Goal: Task Accomplishment & Management: Manage account settings

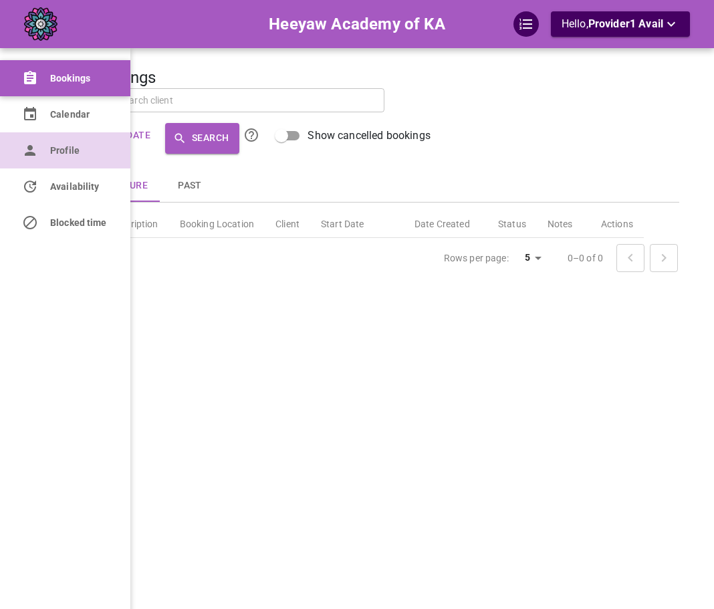
click at [35, 165] on link "Profile" at bounding box center [65, 150] width 130 height 36
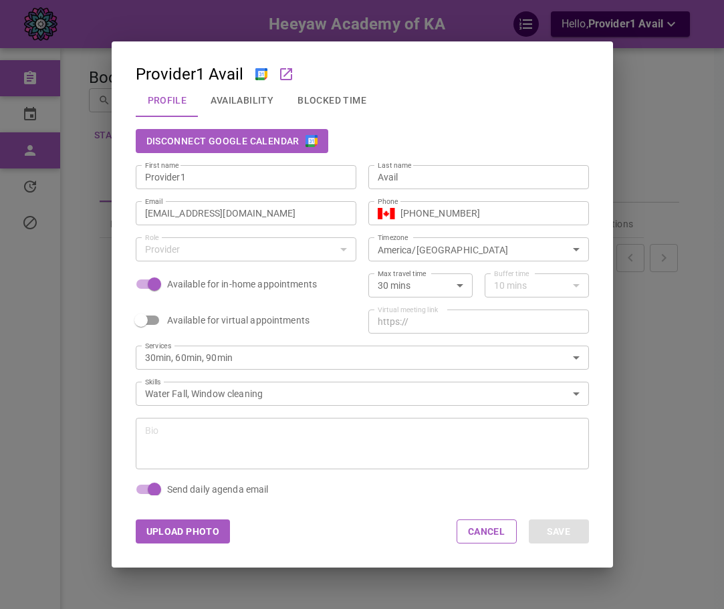
click at [220, 100] on button "Availability" at bounding box center [242, 100] width 87 height 35
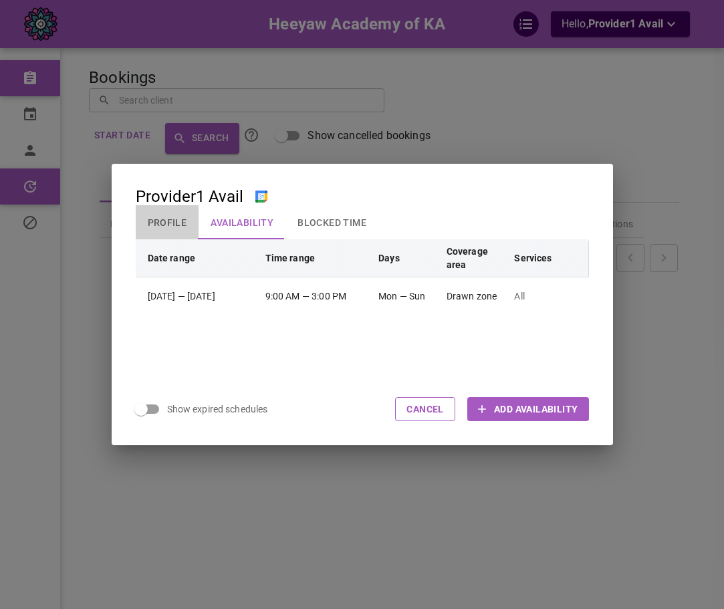
click at [149, 223] on button "Profile" at bounding box center [168, 222] width 64 height 35
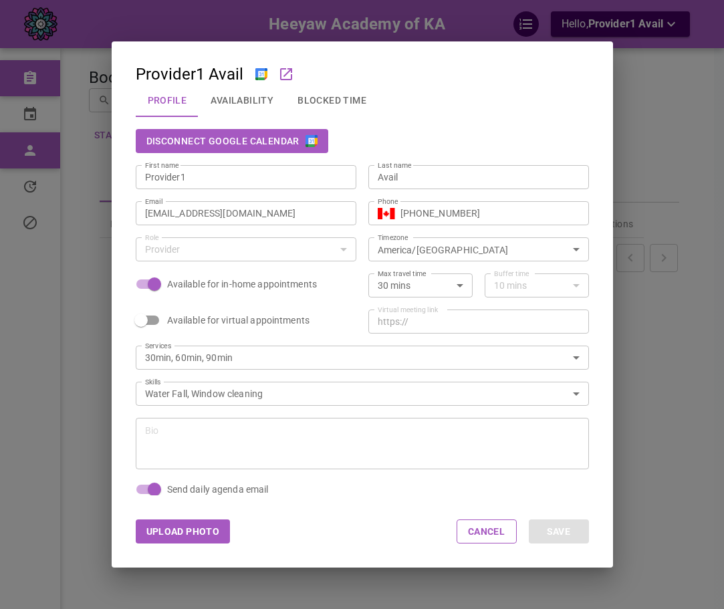
click at [473, 123] on div "Disconnect Google Calendar" at bounding box center [356, 135] width 465 height 36
click at [255, 98] on button "Availability" at bounding box center [242, 100] width 87 height 35
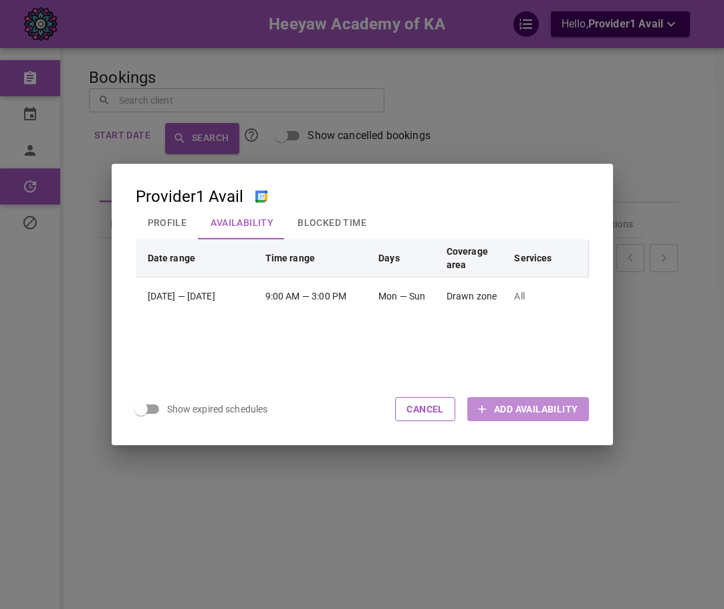
click at [547, 411] on span "Add Availability" at bounding box center [536, 409] width 84 height 13
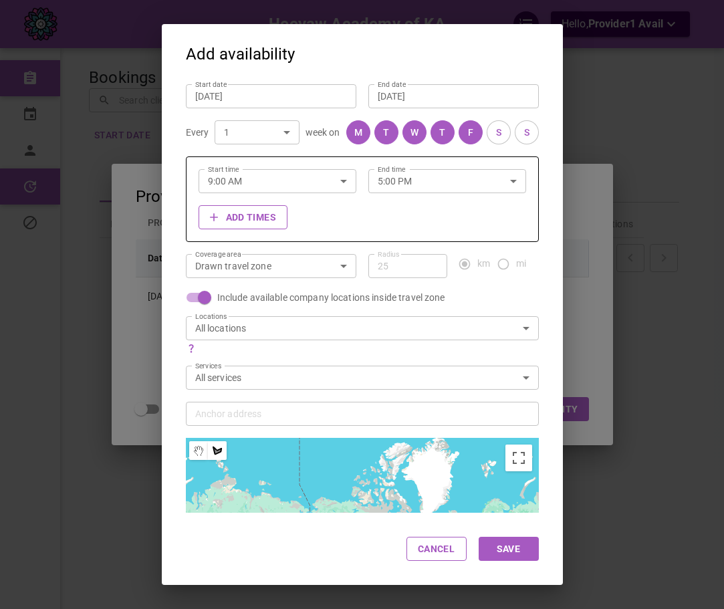
click at [331, 328] on body "Heeyaw Academy of KA Hello, Provider1 Avail Bookings Calendar Profile Availabil…" at bounding box center [362, 346] width 724 height 692
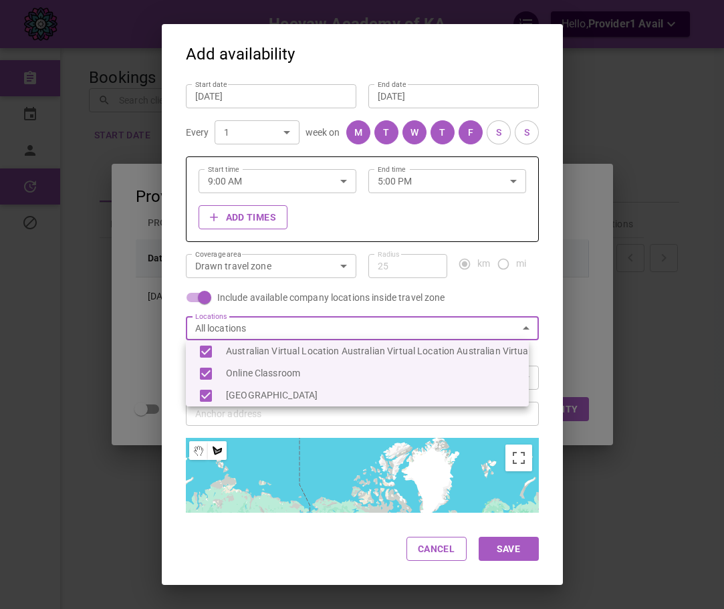
click at [332, 315] on div at bounding box center [362, 304] width 724 height 609
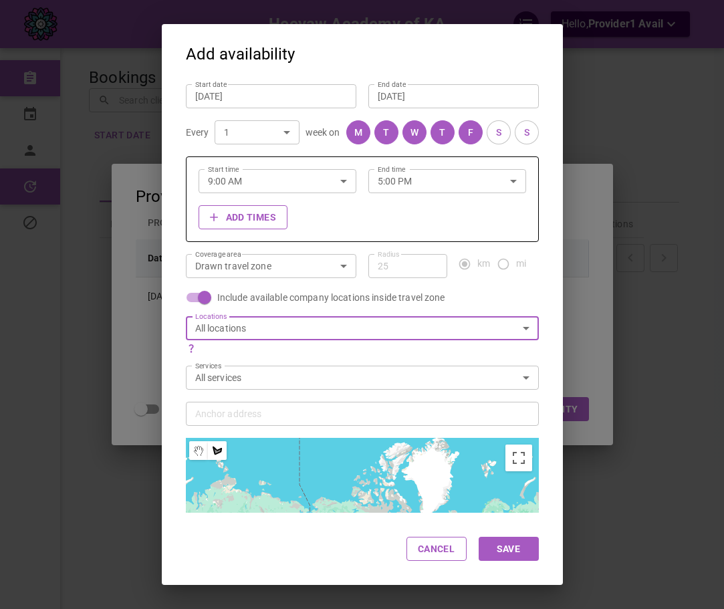
click at [249, 272] on body "Heeyaw Academy of KA Hello, Provider1 Avail Bookings Calendar Profile Availabil…" at bounding box center [362, 346] width 724 height 692
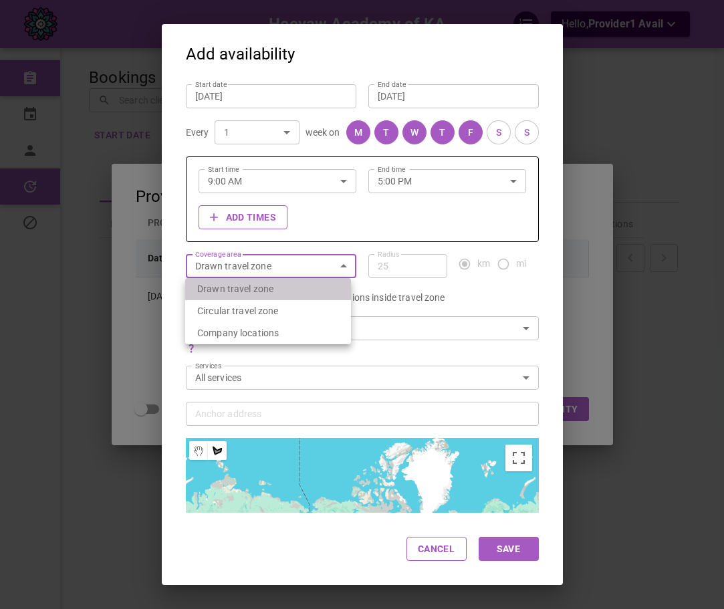
click at [247, 294] on li "Drawn travel zone" at bounding box center [268, 289] width 166 height 22
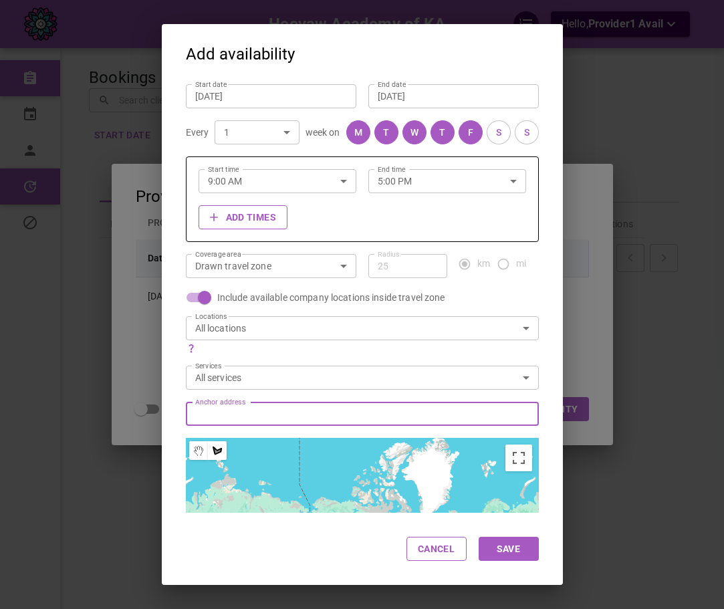
click at [270, 411] on input "Anchor address Anchor address" at bounding box center [355, 413] width 332 height 17
paste input "[STREET_ADDRESS][PERSON_NAME]"
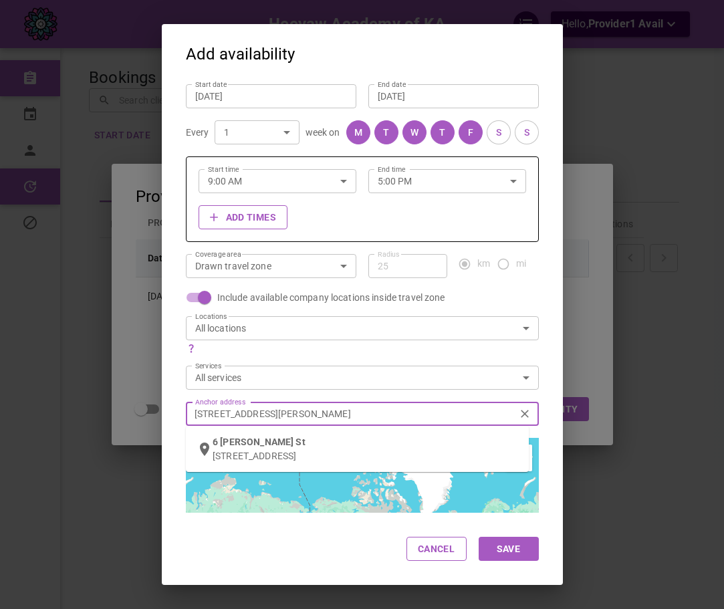
click at [251, 444] on span "[PERSON_NAME] St" at bounding box center [262, 442] width 85 height 11
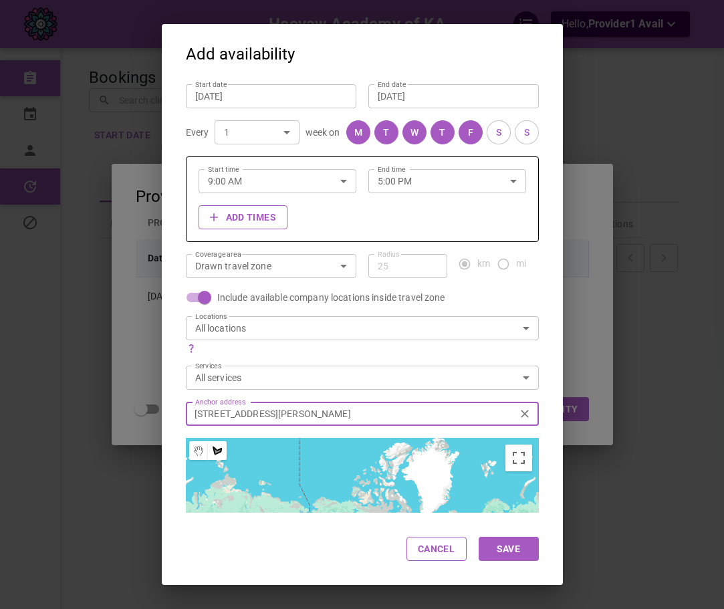
type input "[STREET_ADDRESS][PERSON_NAME]"
click at [269, 331] on body "Heeyaw Academy of KA Hello, Provider1 Avail Bookings Calendar Profile Availabil…" at bounding box center [362, 346] width 724 height 692
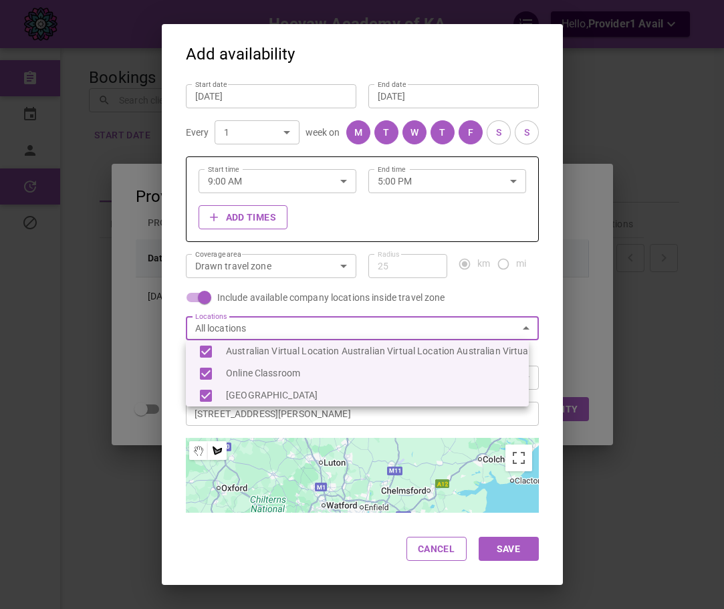
click at [195, 293] on div at bounding box center [362, 304] width 724 height 609
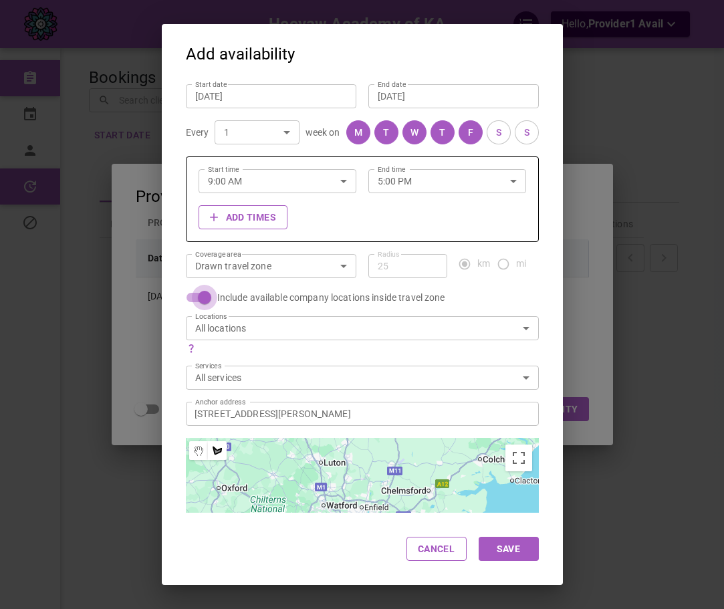
click at [203, 297] on input "Include available company locations inside travel zone" at bounding box center [205, 297] width 76 height 25
checkbox input "false"
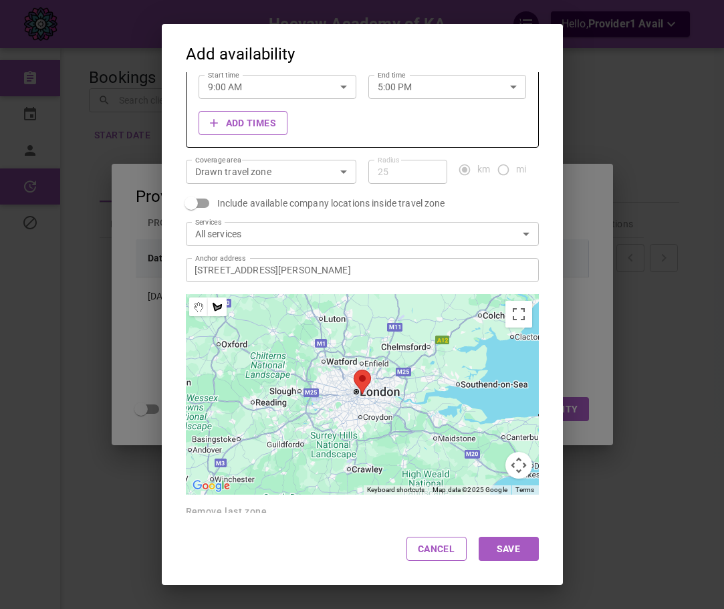
scroll to position [101, 0]
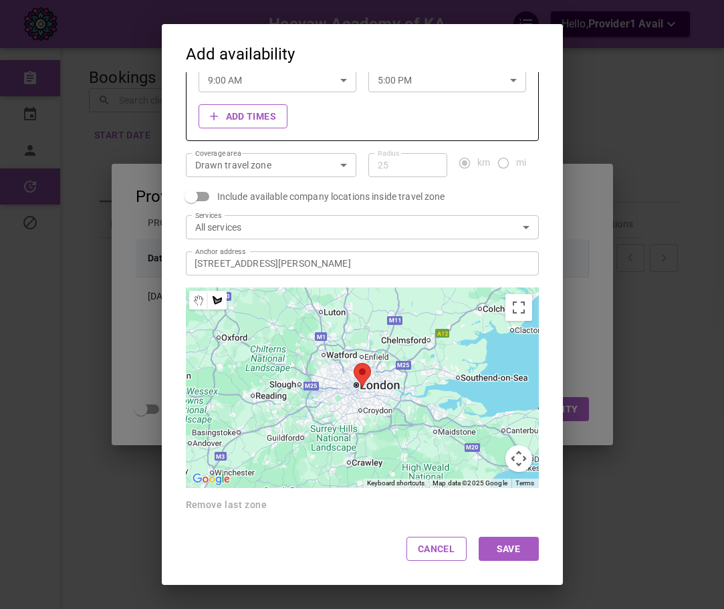
click at [334, 361] on div at bounding box center [362, 388] width 343 height 201
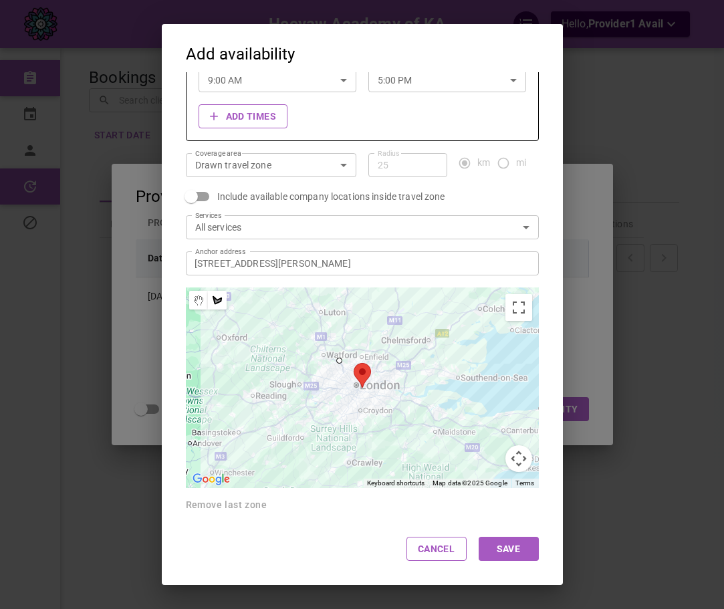
click at [371, 370] on div at bounding box center [362, 388] width 343 height 201
click at [384, 411] on div at bounding box center [362, 388] width 343 height 201
click at [328, 420] on div at bounding box center [362, 388] width 343 height 201
click at [304, 403] on div at bounding box center [362, 388] width 343 height 201
click at [333, 360] on div at bounding box center [362, 388] width 343 height 201
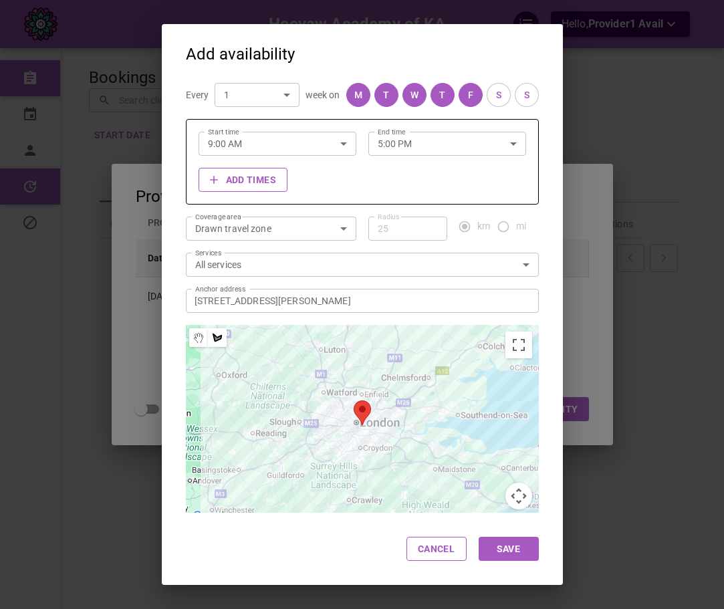
scroll to position [0, 0]
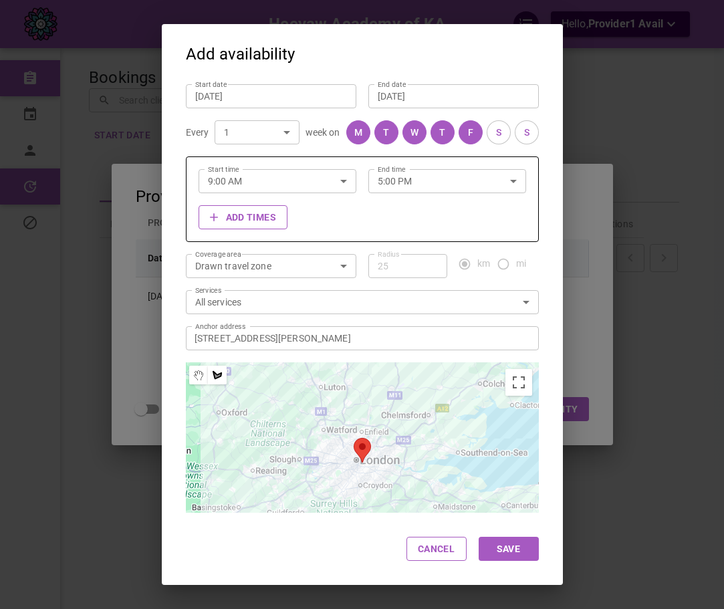
click at [316, 88] on div "[DATE] Start date" at bounding box center [271, 96] width 171 height 24
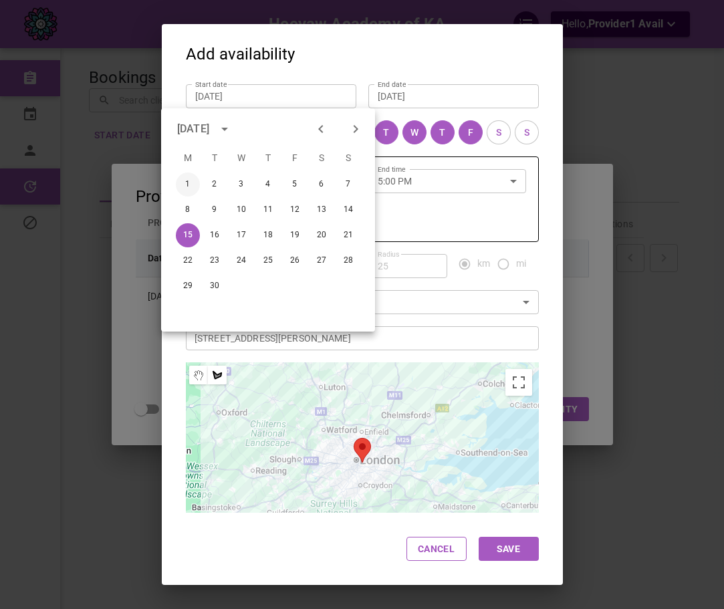
click at [186, 180] on button "1" at bounding box center [188, 185] width 24 height 24
type input "[DATE]"
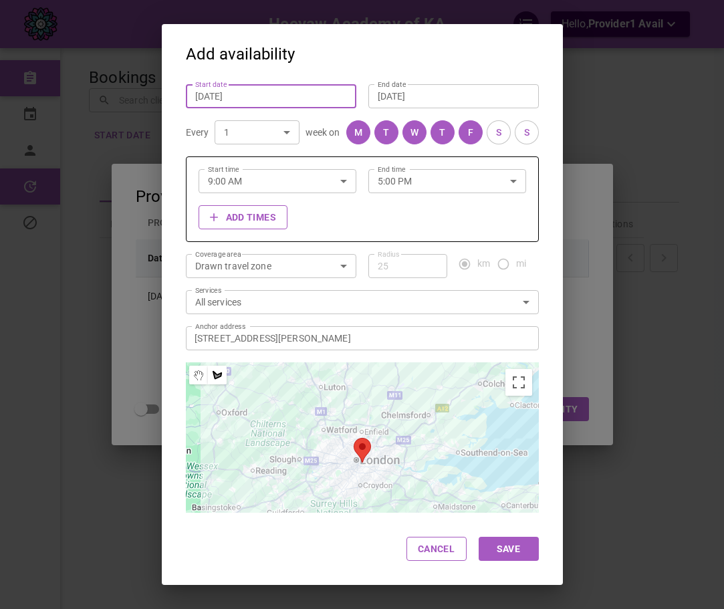
click at [528, 545] on button "Save" at bounding box center [509, 549] width 60 height 24
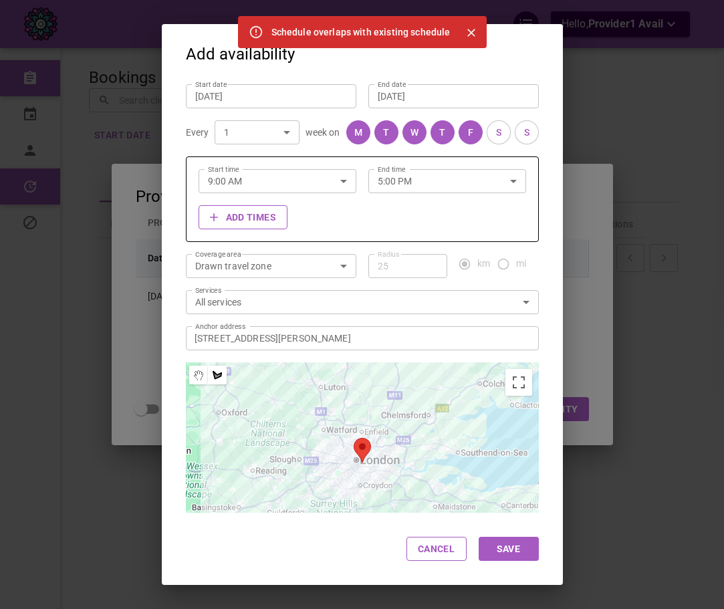
drag, startPoint x: 362, startPoint y: 124, endPoint x: 368, endPoint y: 130, distance: 8.1
click at [362, 126] on div "M T W T F S S" at bounding box center [442, 132] width 193 height 24
drag, startPoint x: 349, startPoint y: 134, endPoint x: 360, endPoint y: 131, distance: 11.0
click at [354, 135] on div "M" at bounding box center [358, 133] width 8 height 14
drag, startPoint x: 372, startPoint y: 128, endPoint x: 405, endPoint y: 134, distance: 33.9
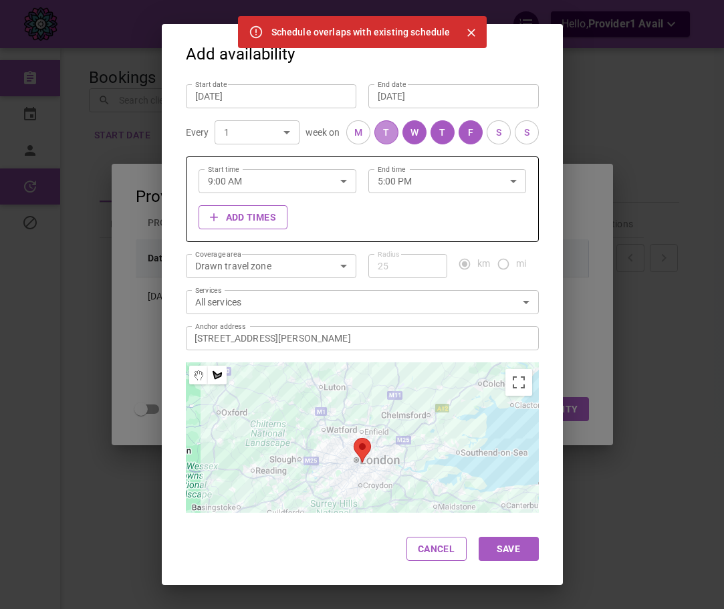
click at [375, 128] on button "T" at bounding box center [387, 132] width 24 height 24
click at [411, 134] on div "W" at bounding box center [415, 133] width 8 height 14
drag, startPoint x: 436, startPoint y: 132, endPoint x: 496, endPoint y: 132, distance: 59.5
click at [437, 132] on button "T" at bounding box center [443, 132] width 24 height 24
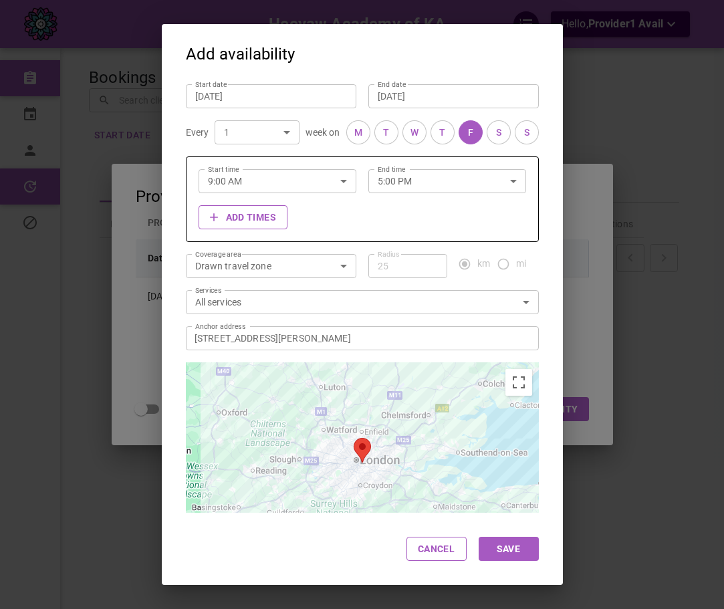
click at [498, 132] on button "S" at bounding box center [499, 132] width 24 height 24
click at [470, 134] on button "F" at bounding box center [471, 132] width 24 height 24
click at [535, 552] on button "Save" at bounding box center [509, 549] width 60 height 24
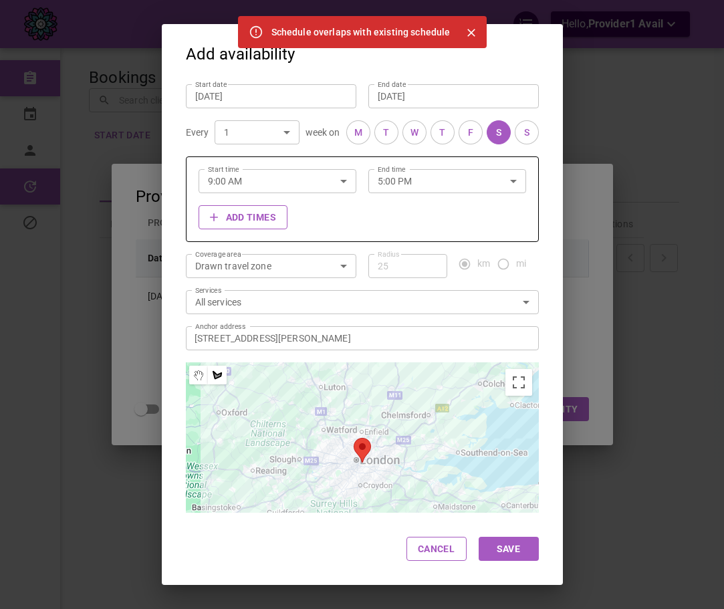
drag, startPoint x: 514, startPoint y: 134, endPoint x: 493, endPoint y: 129, distance: 21.9
click at [524, 133] on div "S" at bounding box center [526, 133] width 5 height 14
drag, startPoint x: 492, startPoint y: 128, endPoint x: 488, endPoint y: 199, distance: 71.0
click at [492, 129] on button "S" at bounding box center [499, 132] width 24 height 24
click at [532, 552] on button "Save" at bounding box center [509, 549] width 60 height 24
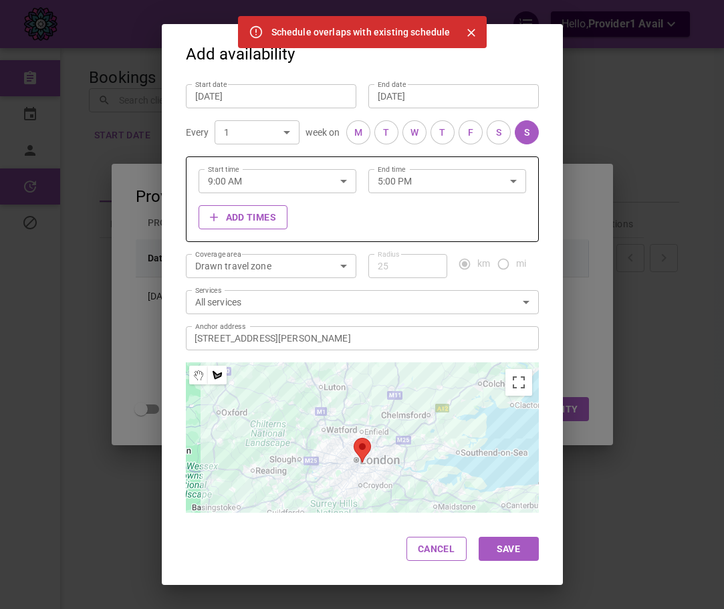
click at [496, 135] on div "S" at bounding box center [498, 133] width 5 height 14
click at [515, 130] on button "S" at bounding box center [527, 132] width 24 height 24
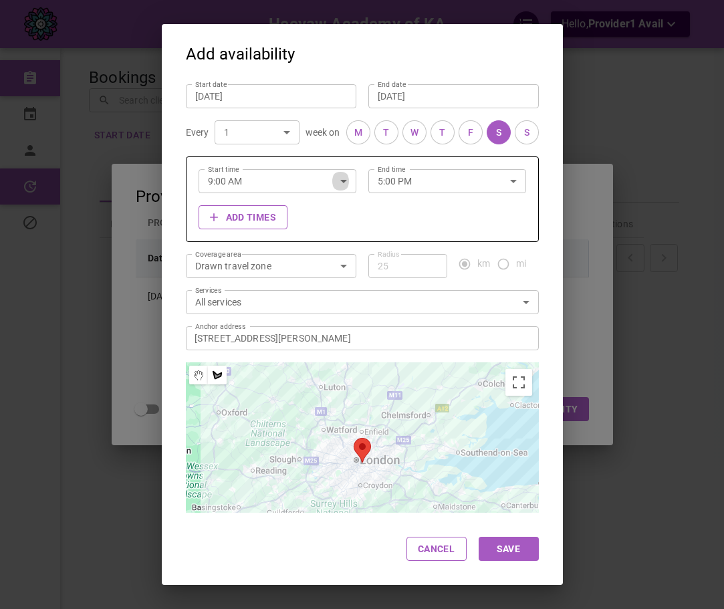
click at [336, 176] on icon "button" at bounding box center [344, 181] width 16 height 16
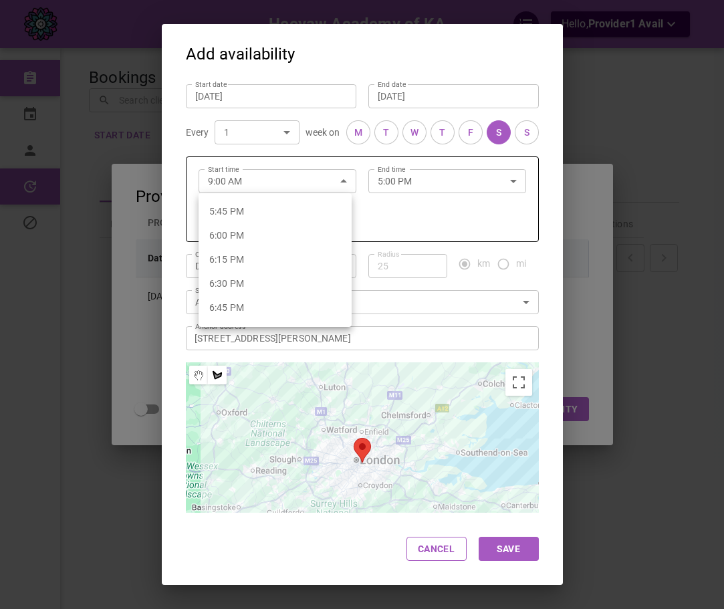
scroll to position [1677, 0]
click at [277, 215] on li "5:30 PM" at bounding box center [275, 219] width 153 height 24
type input "5:30 PM"
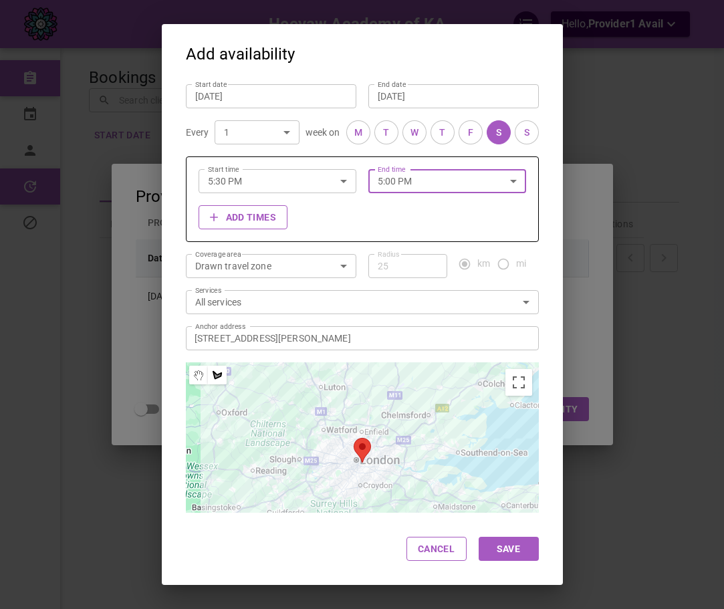
click at [391, 186] on input "5:00 PM" at bounding box center [433, 180] width 128 height 35
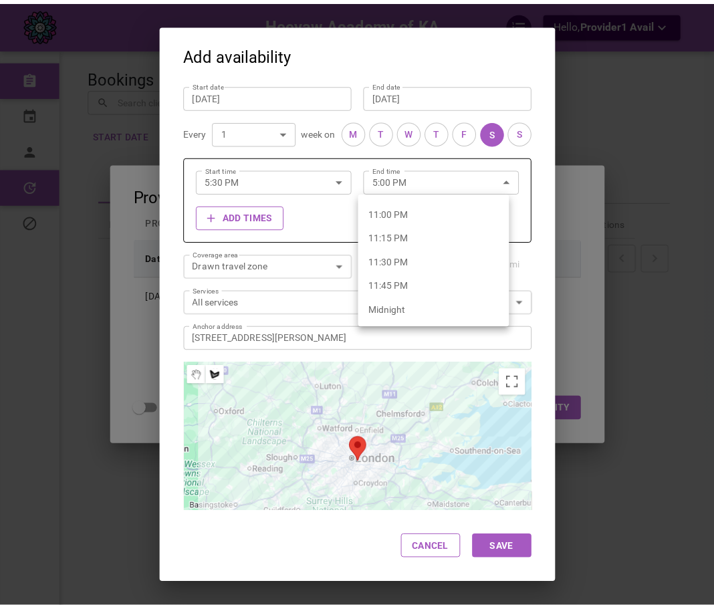
scroll to position [2012, 0]
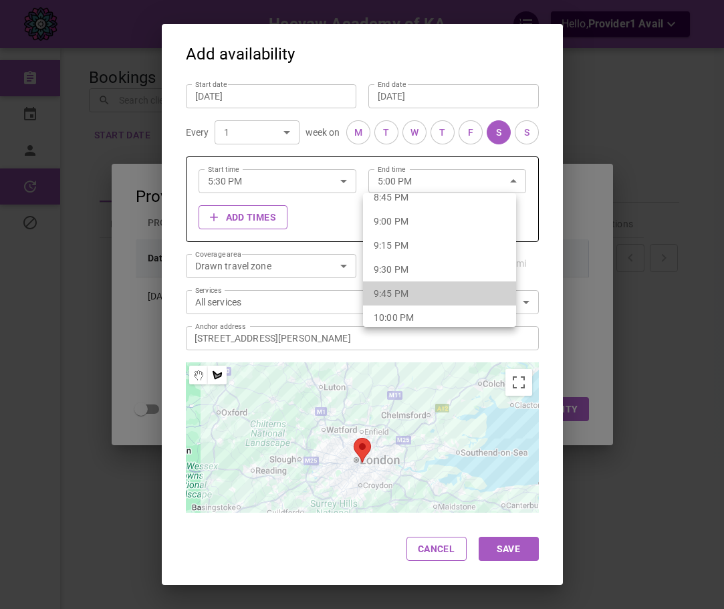
click at [451, 285] on li "9:45 PM" at bounding box center [439, 294] width 153 height 24
type input "9:45 PM"
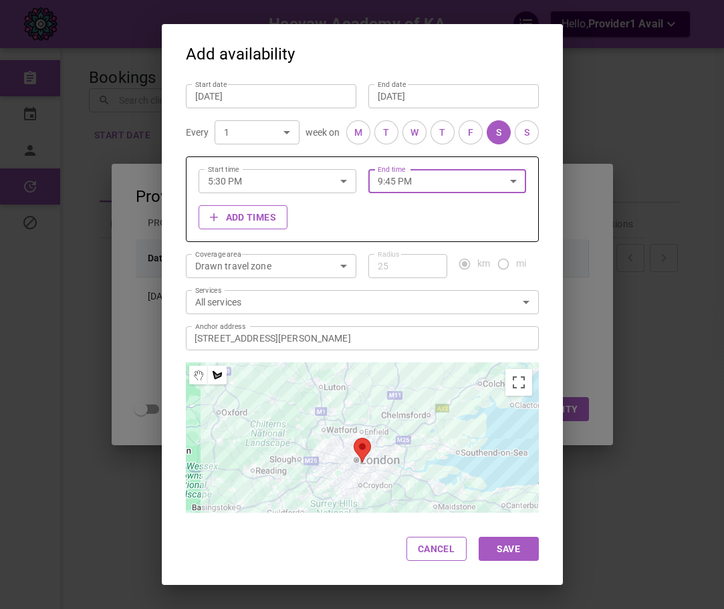
click at [522, 546] on button "Save" at bounding box center [509, 549] width 60 height 24
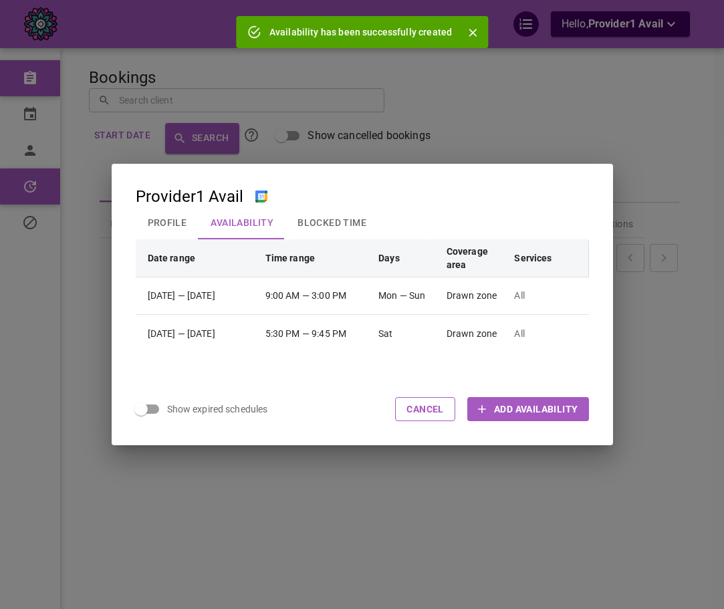
click at [398, 100] on div "Provider1 Avail Profile Availability Blocked Time Date range Time range Days Co…" at bounding box center [362, 304] width 724 height 609
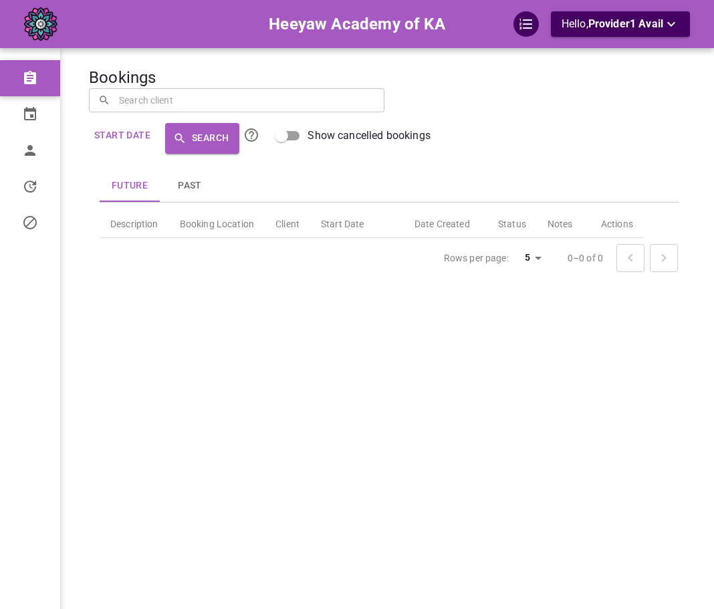
click at [539, 159] on div "Future Past Description Booking Location Client Start Date Date Created Status …" at bounding box center [389, 223] width 601 height 138
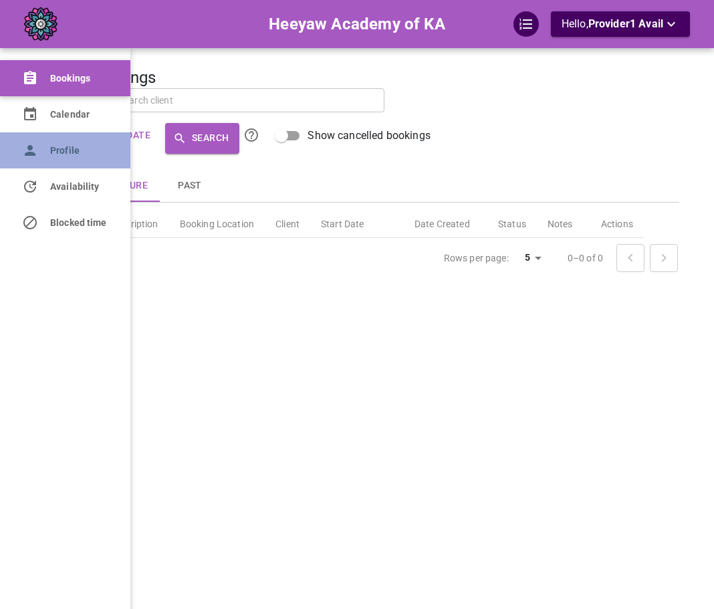
click at [51, 153] on span "Profile" at bounding box center [80, 151] width 60 height 14
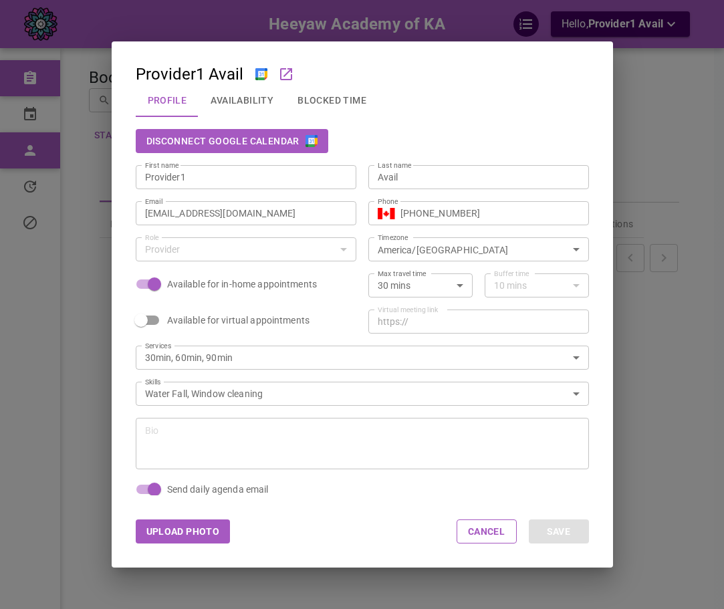
click at [233, 105] on button "Availability" at bounding box center [242, 100] width 87 height 35
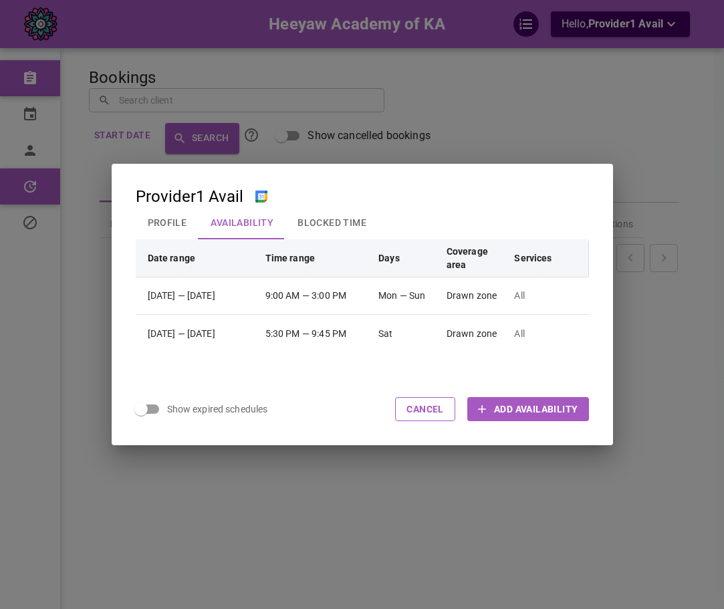
click at [163, 227] on button "Profile" at bounding box center [168, 222] width 64 height 35
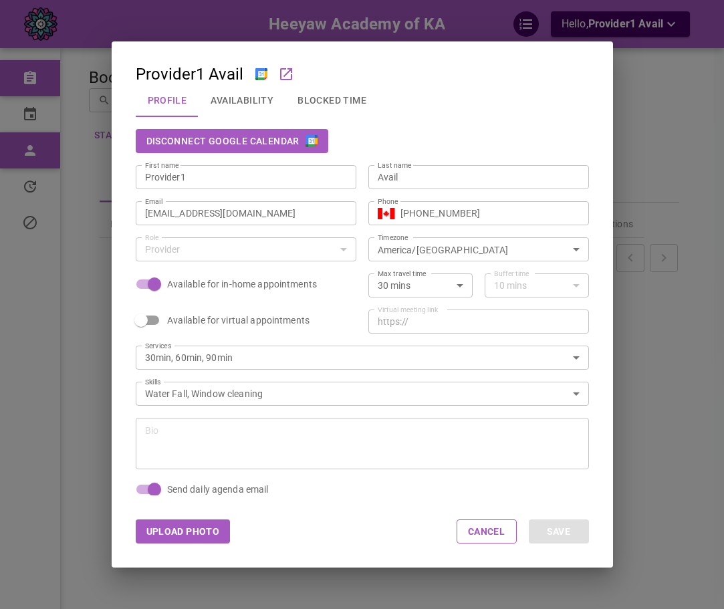
click at [239, 97] on button "Availability" at bounding box center [242, 100] width 87 height 35
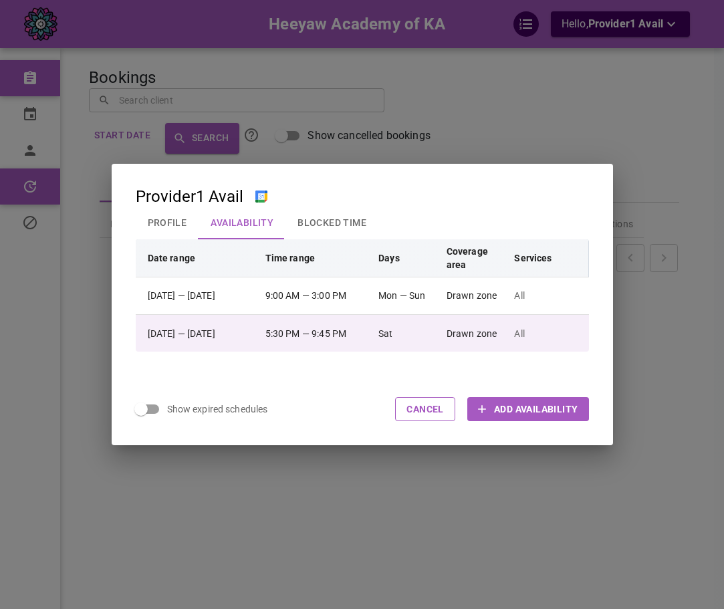
click at [373, 336] on td "5:30 PM — 9:45 PM" at bounding box center [316, 332] width 114 height 37
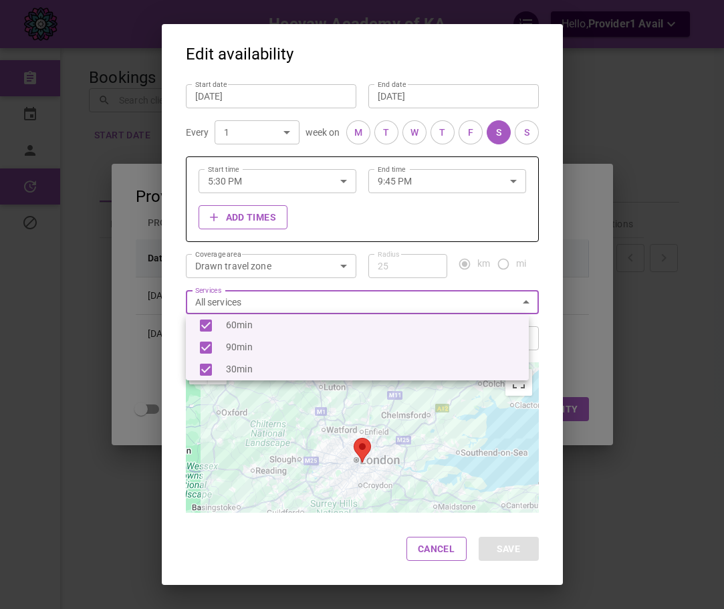
click at [370, 303] on body "Heeyaw Academy of KA Hello, Provider1 Avail Bookings Calendar Profile Availabil…" at bounding box center [362, 346] width 724 height 692
click at [655, 128] on div at bounding box center [362, 304] width 724 height 609
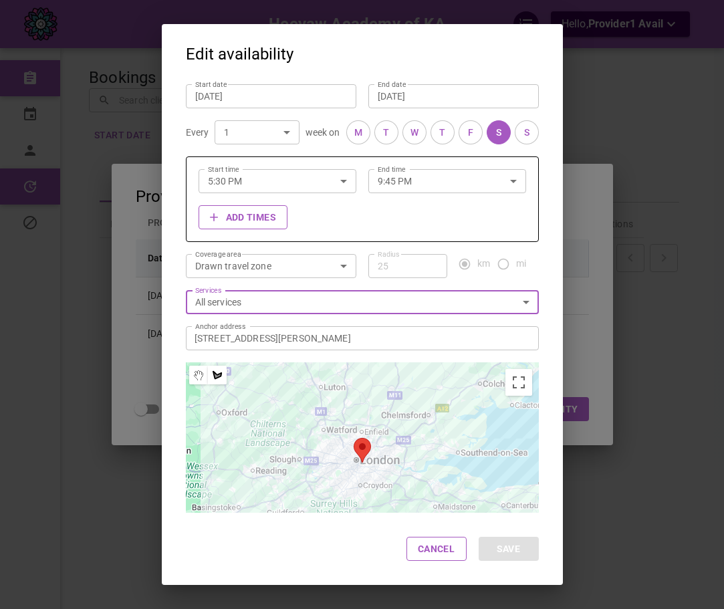
click at [657, 114] on div "Edit availability Start date [DATE] Start date End date [DATE] End date Every 1…" at bounding box center [362, 304] width 724 height 609
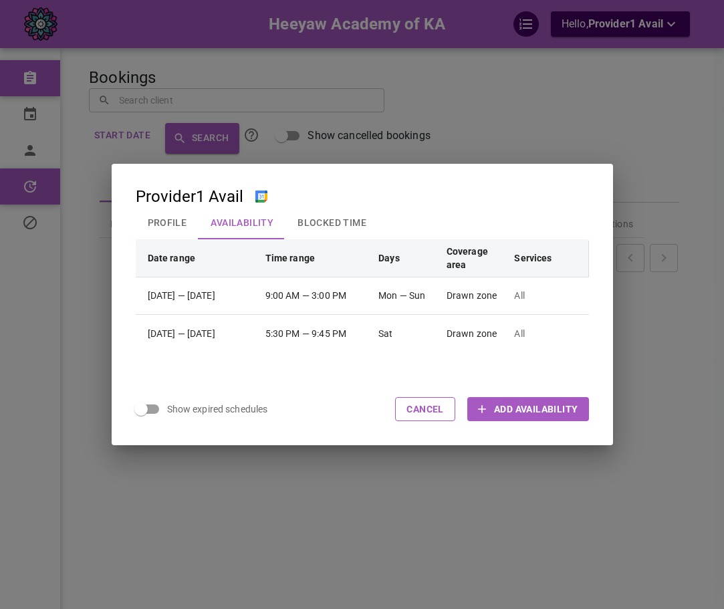
click at [657, 114] on div "Provider1 Avail Profile Availability Blocked Time Date range Time range Days Co…" at bounding box center [362, 304] width 724 height 609
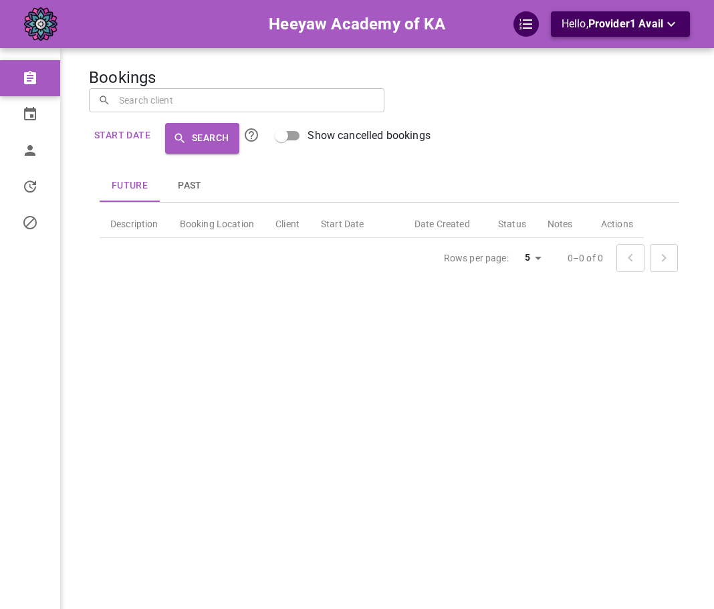
click at [659, 24] on span "Provider1 Avail" at bounding box center [626, 23] width 75 height 13
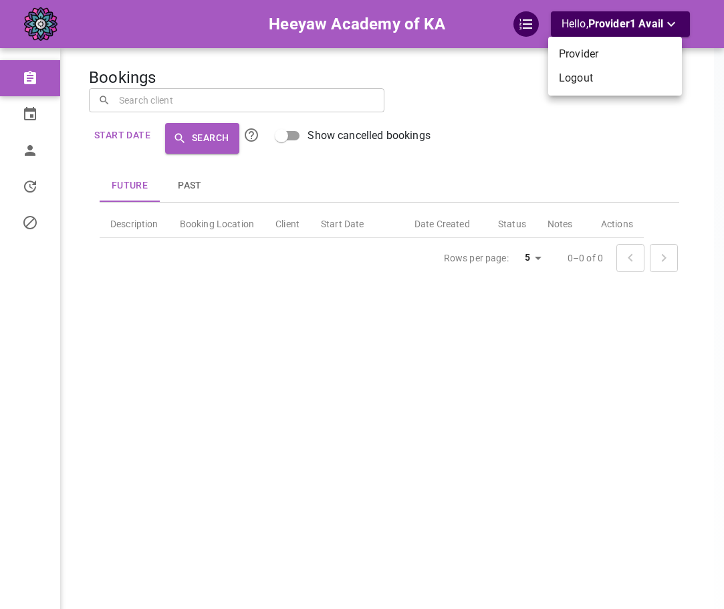
click at [640, 82] on li "Logout" at bounding box center [615, 78] width 134 height 24
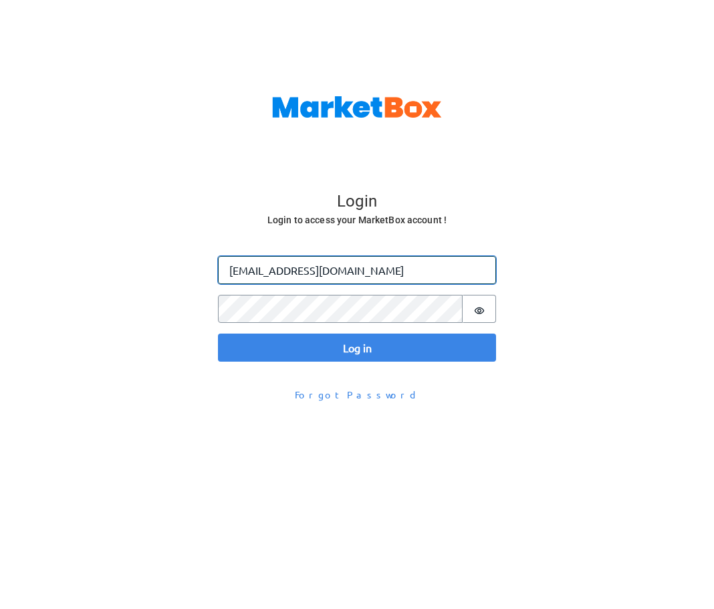
drag, startPoint x: 264, startPoint y: 269, endPoint x: 256, endPoint y: 273, distance: 8.4
click at [264, 269] on input "omar@gomarketbox.com" at bounding box center [357, 270] width 278 height 28
click at [255, 274] on input "omar@gomarketbox.com" at bounding box center [357, 270] width 278 height 28
type input "omar+groove@gomarketbox.com"
click at [218, 334] on button "Log in" at bounding box center [357, 348] width 278 height 28
